Goal: Information Seeking & Learning: Check status

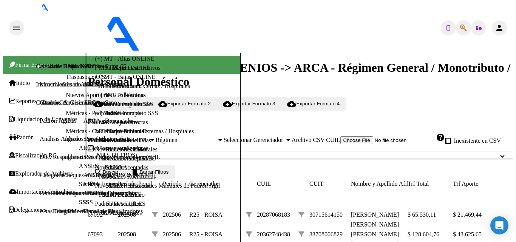
scroll to position [38, 0]
click at [84, 33] on link "ARCA - Reprocesadas" at bounding box center [111, 30] width 55 height 6
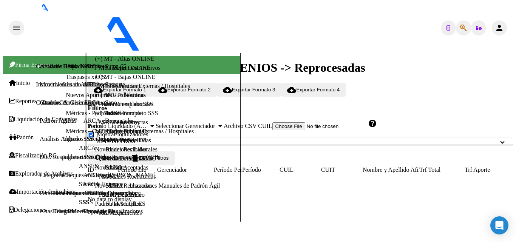
checkbox input "true"
click at [84, 15] on link "ARCA - Aportes MT" at bounding box center [109, 12] width 51 height 6
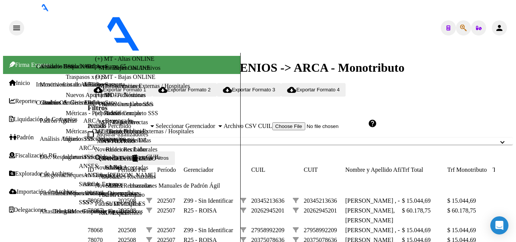
click at [149, 123] on div "202508" at bounding box center [118, 126] width 61 height 7
click at [118, 155] on span "search Buscar" at bounding box center [106, 158] width 25 height 6
click at [84, 33] on link "ARCA - Reprocesadas" at bounding box center [111, 30] width 55 height 6
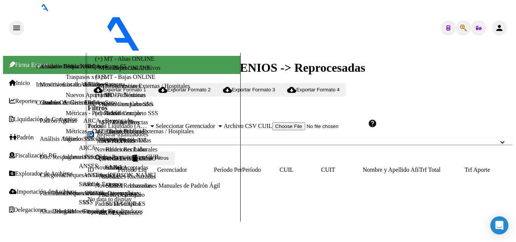
checkbox input "true"
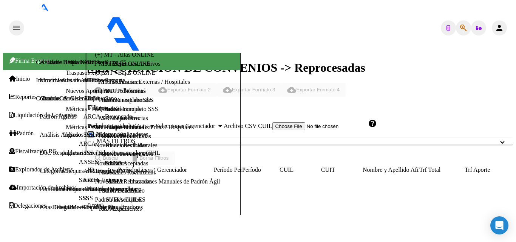
scroll to position [28, 0]
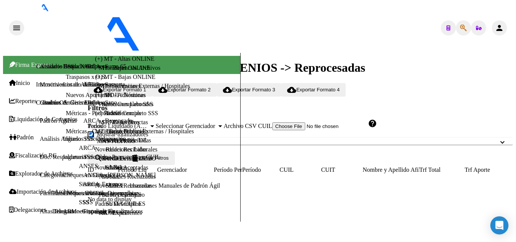
click at [109, 123] on div "Todos" at bounding box center [118, 126] width 61 height 7
click at [177, 217] on span "Todos" at bounding box center [258, 225] width 510 height 16
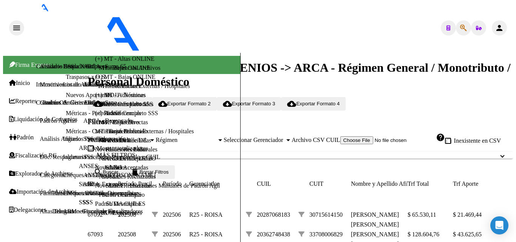
click at [149, 137] on div "202508" at bounding box center [118, 140] width 61 height 7
click at [149, 137] on div "Todos" at bounding box center [118, 140] width 61 height 7
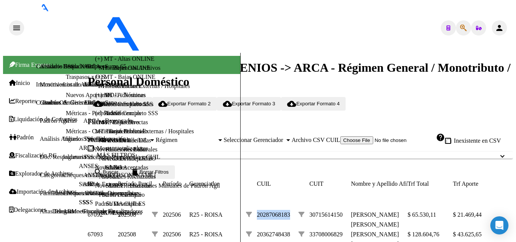
drag, startPoint x: 266, startPoint y: 127, endPoint x: 301, endPoint y: 126, distance: 34.8
click at [299, 210] on datatable-body-cell "20287068183" at bounding box center [278, 220] width 42 height 20
copy span "20287068183"
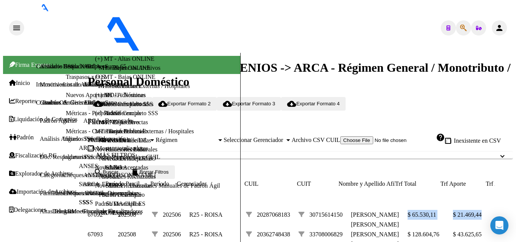
scroll to position [0, 28]
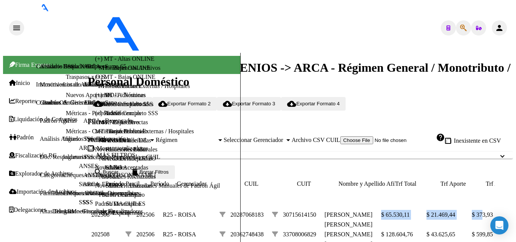
drag, startPoint x: 420, startPoint y: 124, endPoint x: 499, endPoint y: 124, distance: 78.2
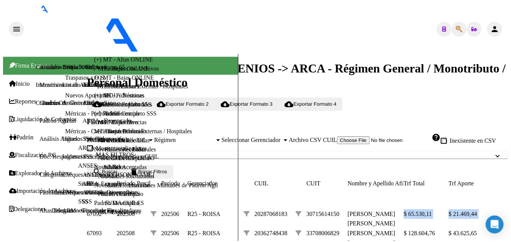
scroll to position [0, 0]
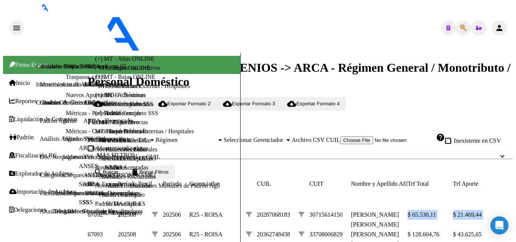
click at [503, 23] on mat-icon "person" at bounding box center [499, 27] width 9 height 9
